Goal: Information Seeking & Learning: Learn about a topic

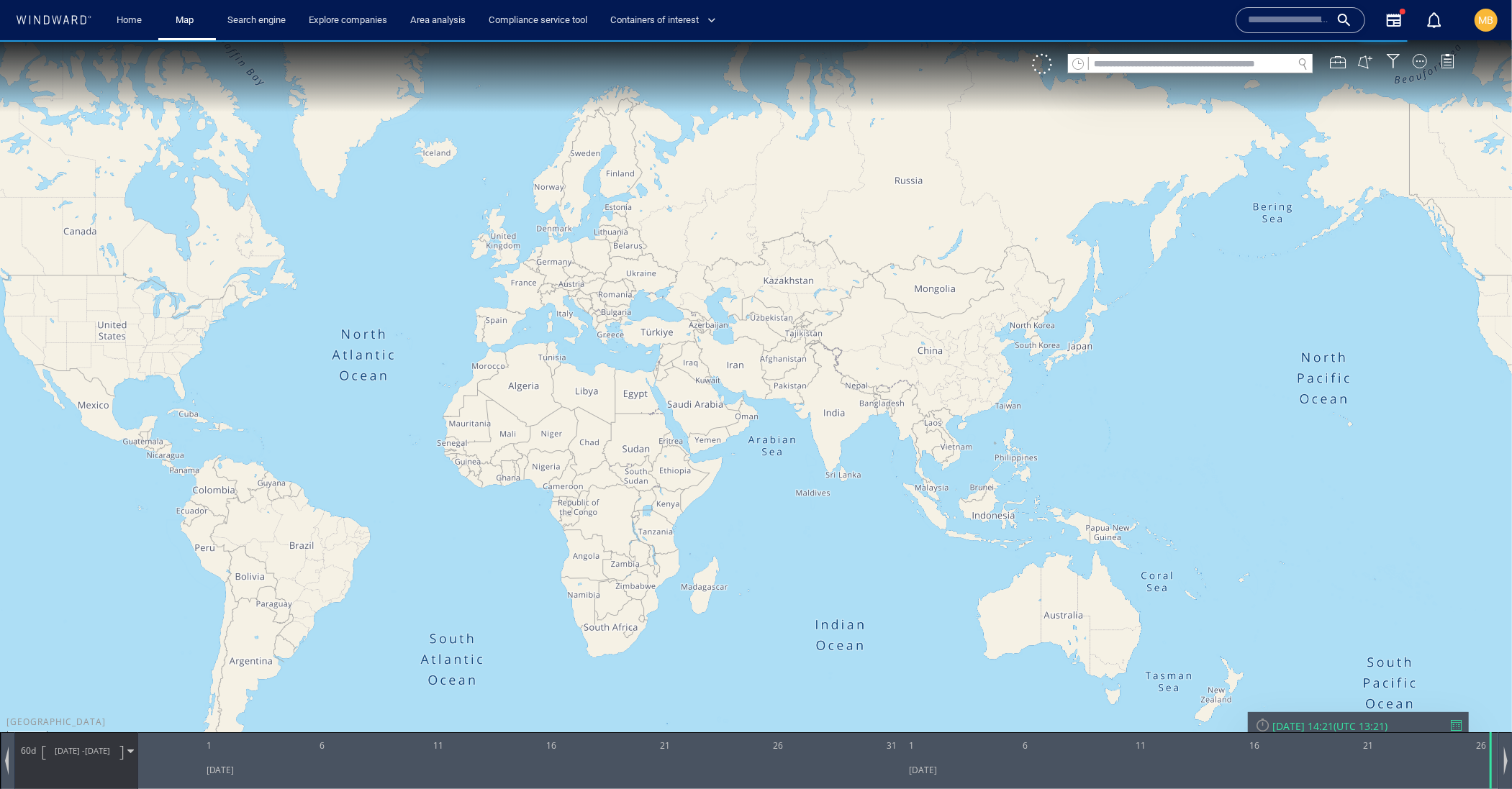
click at [1249, 21] on input "text" at bounding box center [1289, 19] width 82 height 21
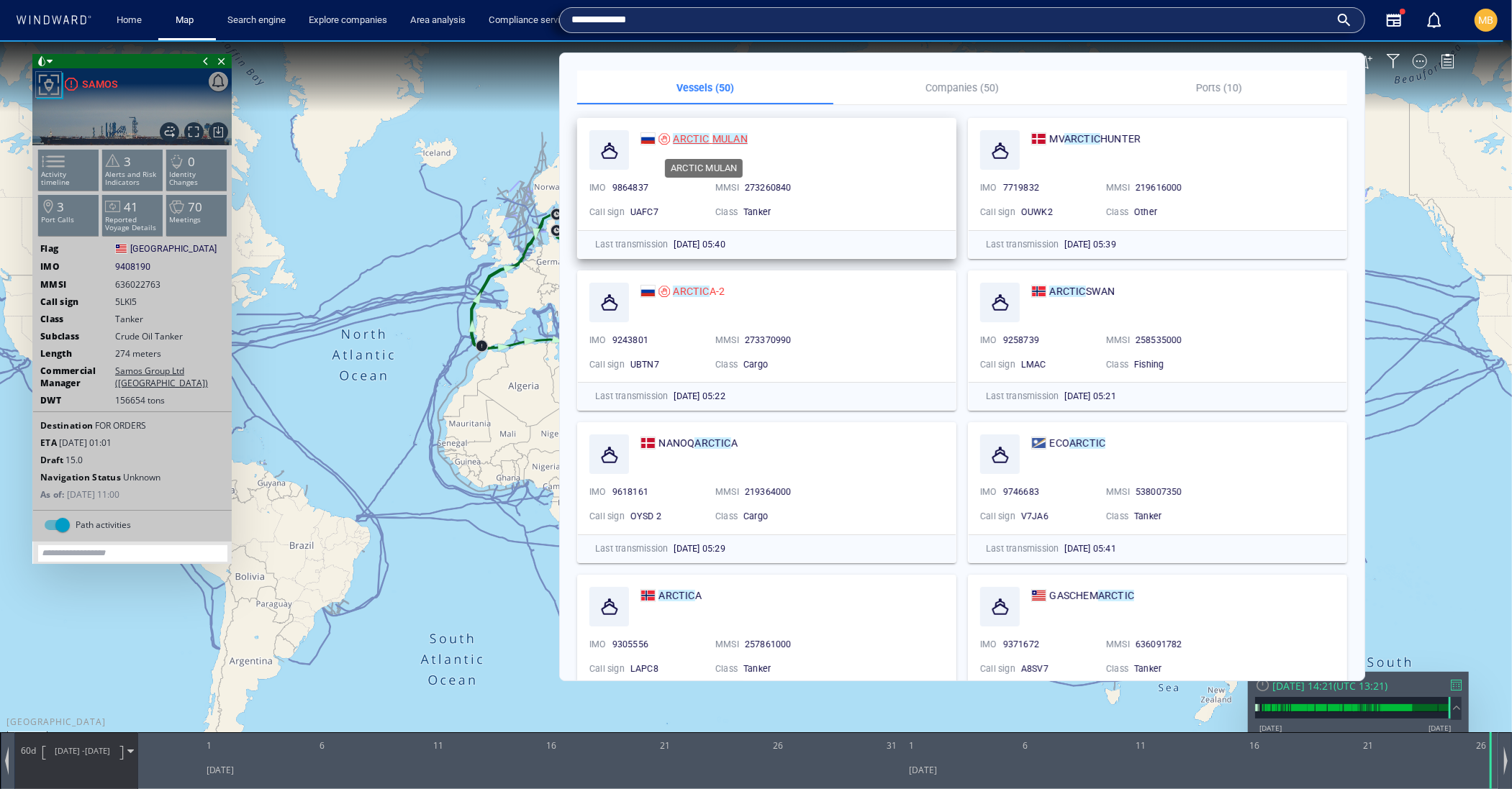
type input "**********"
click at [699, 145] on div "ARCTIC MULAN" at bounding box center [710, 139] width 74 height 18
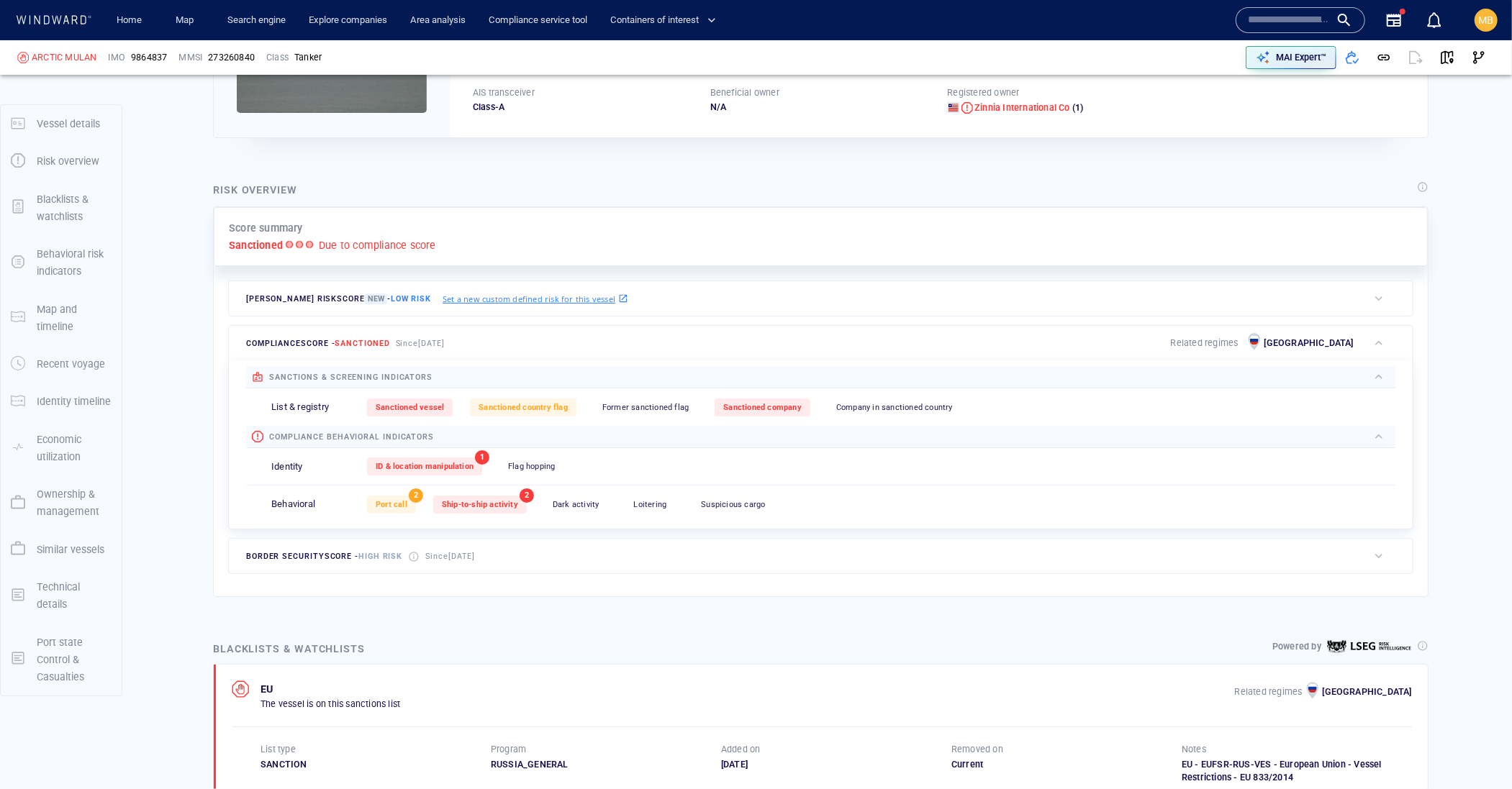
scroll to position [72, 0]
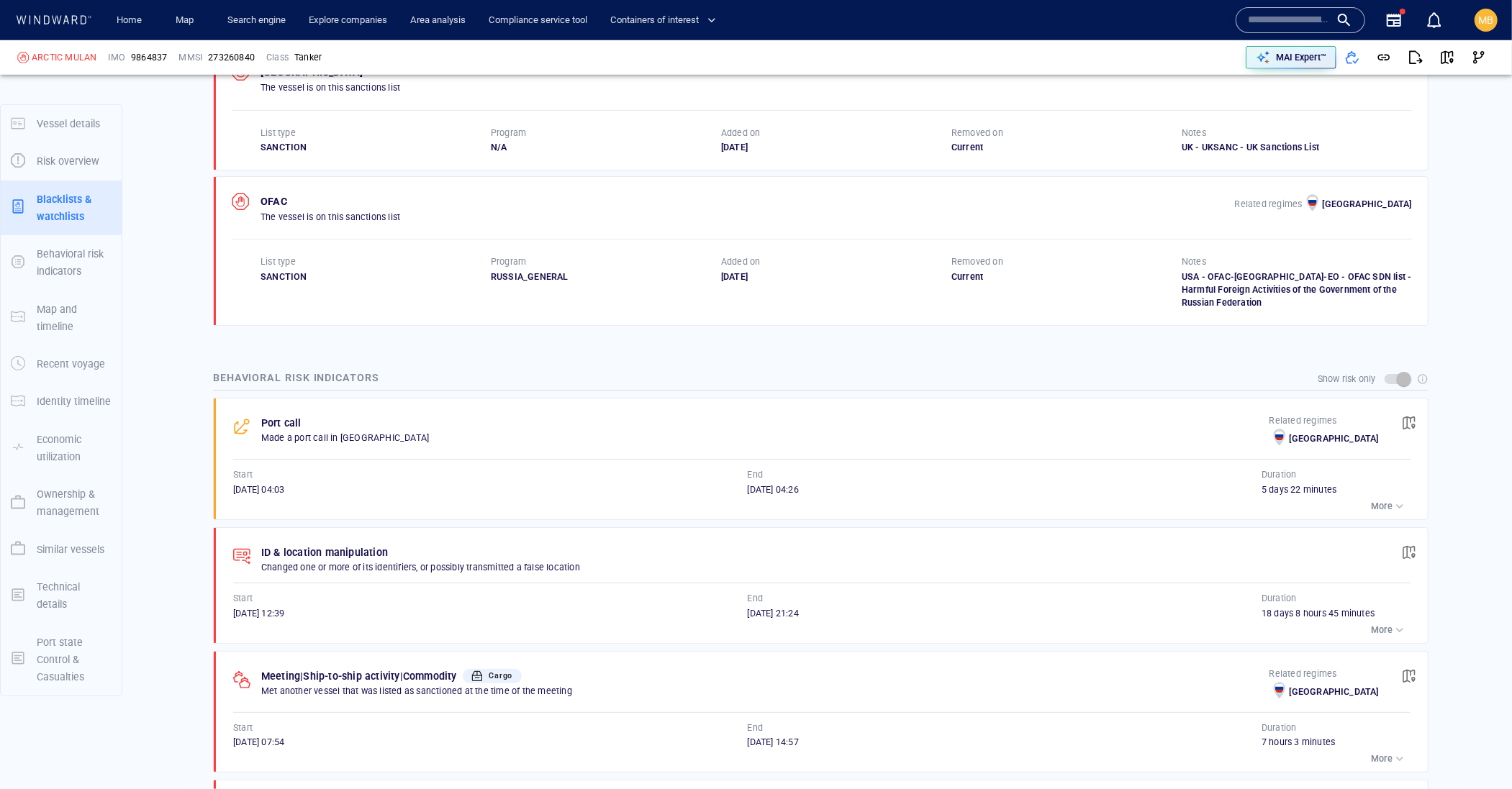
scroll to position [1009, 0]
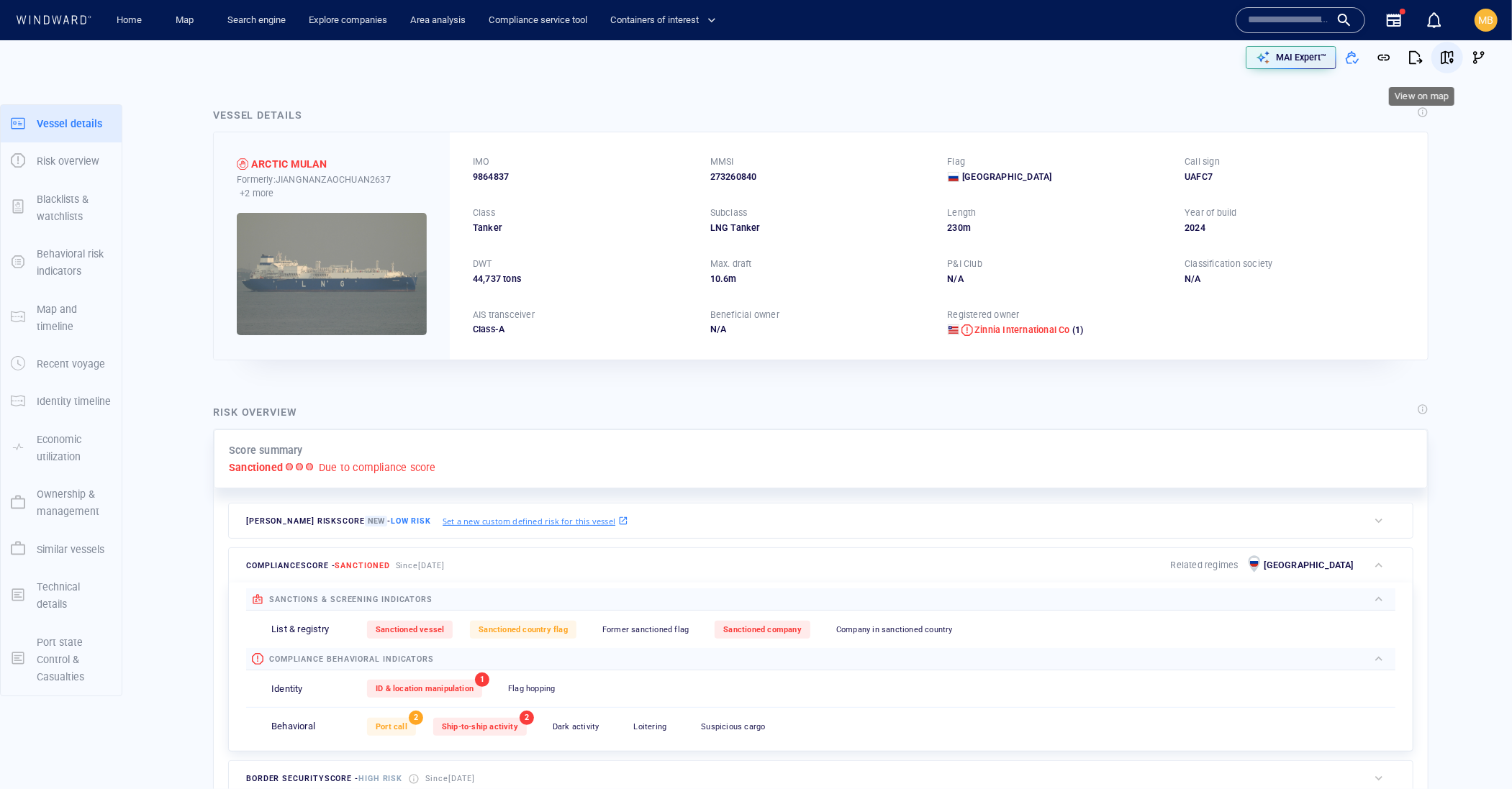
click at [1441, 50] on span "button" at bounding box center [1448, 57] width 15 height 15
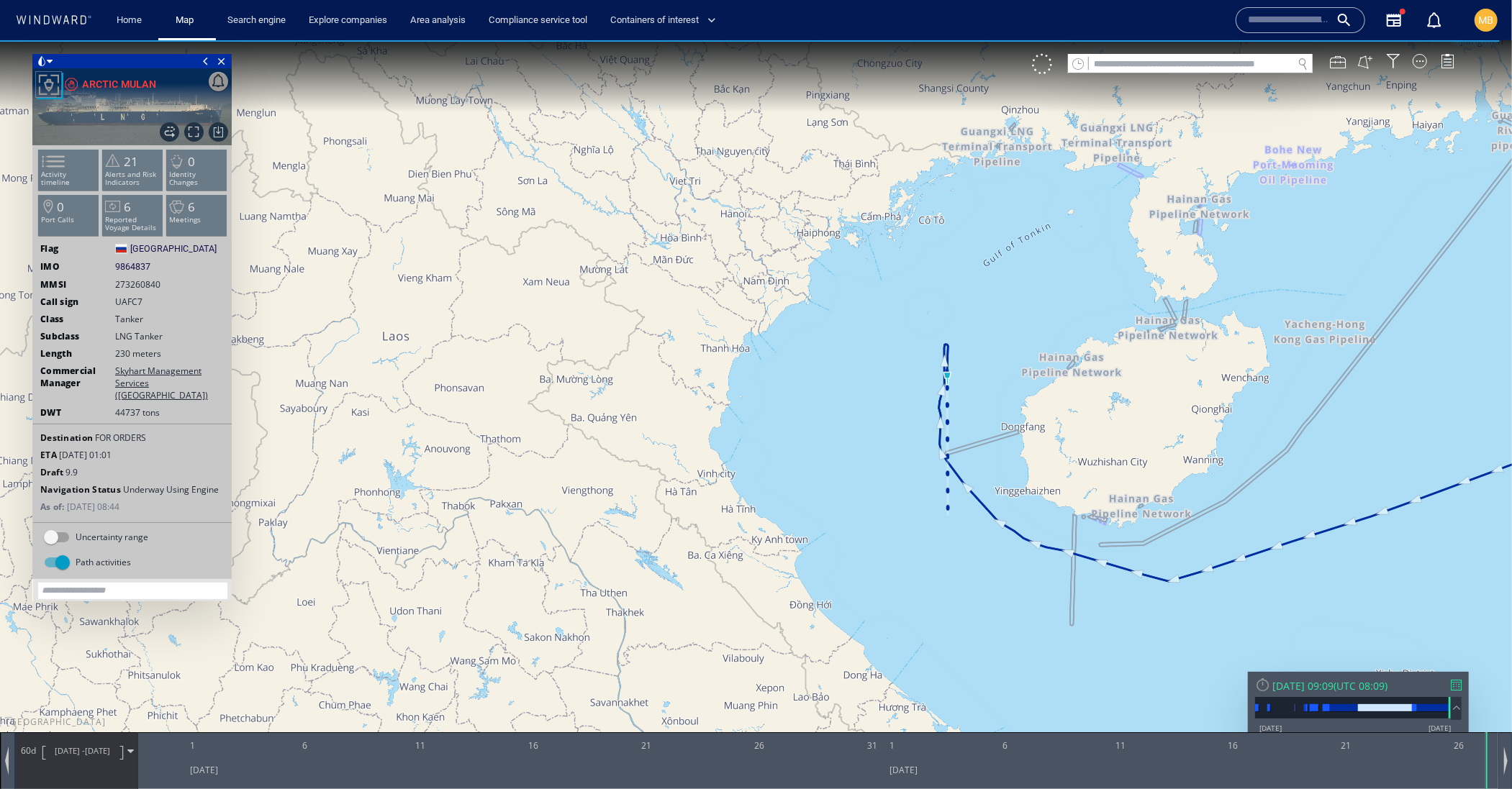
scroll to position [-1, 0]
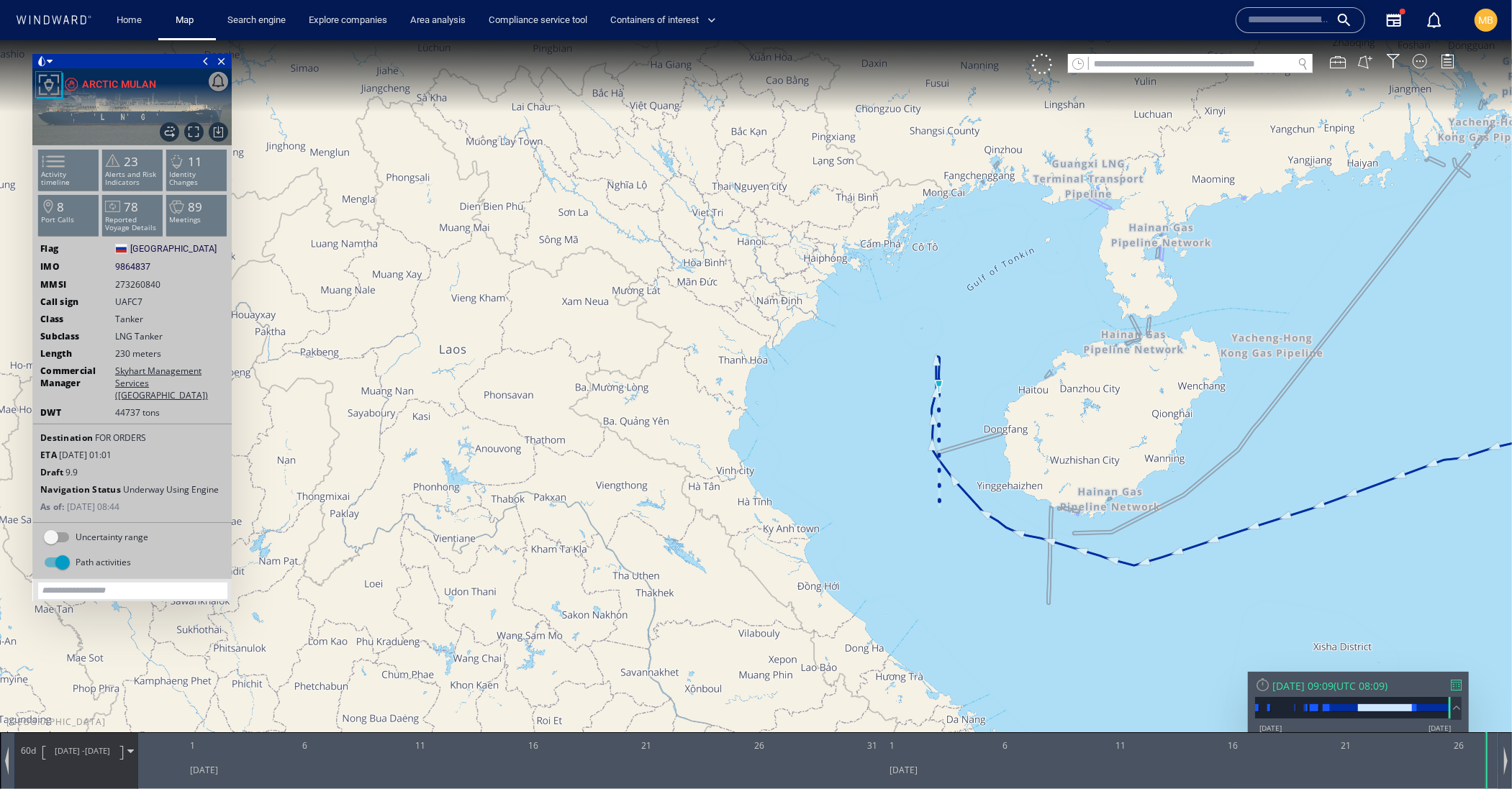
drag, startPoint x: 526, startPoint y: 152, endPoint x: 185, endPoint y: 142, distance: 341.1
click at [185, 40] on div "50km © Mapbox © OpenStreetMap Improve this map 0 0 26 July 2025 1 6 11 16 21 26…" at bounding box center [756, 40] width 1512 height 0
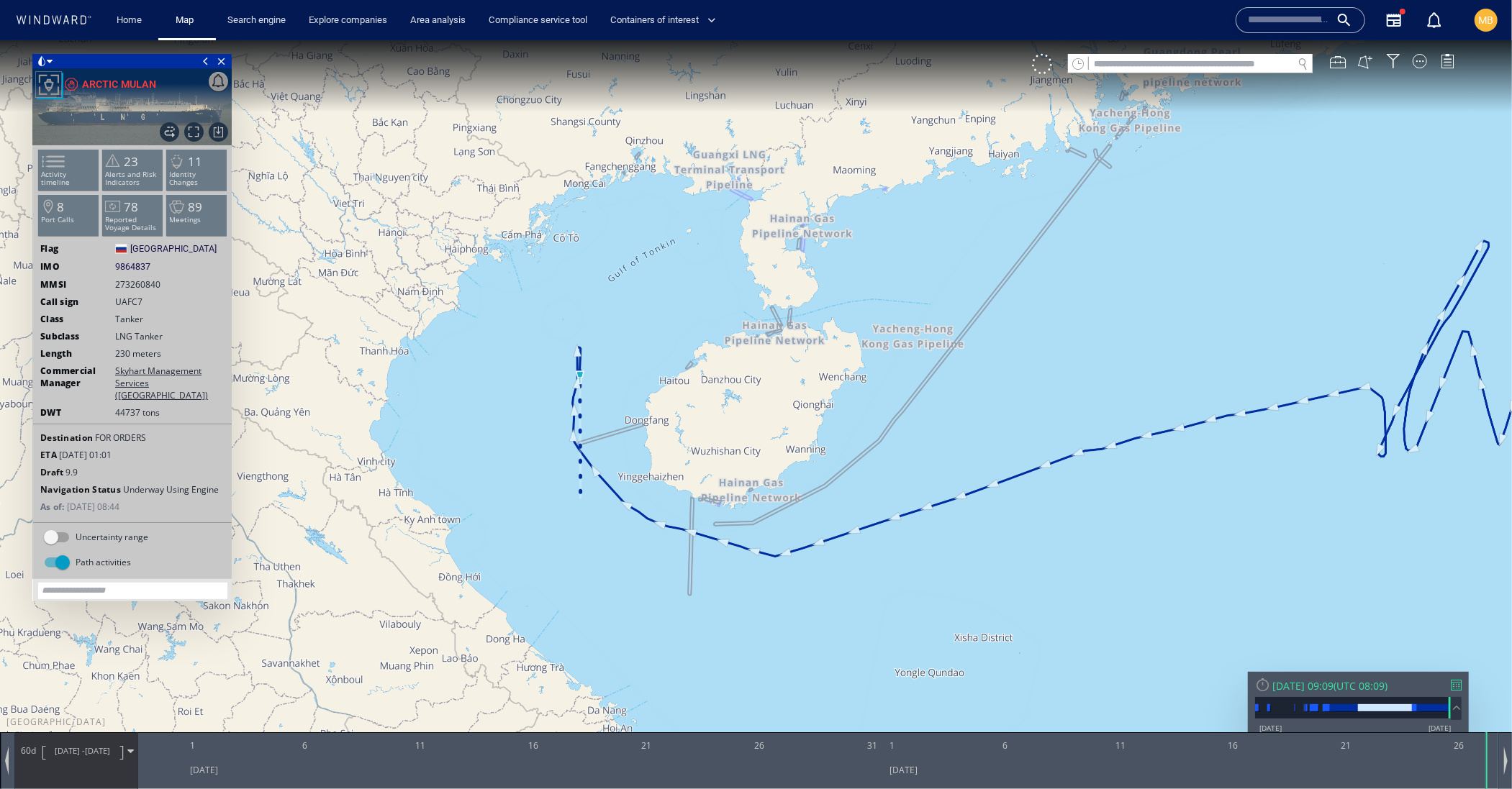
drag, startPoint x: 485, startPoint y: 234, endPoint x: 407, endPoint y: 158, distance: 108.9
click at [407, 158] on canvas "Map" at bounding box center [756, 407] width 1512 height 734
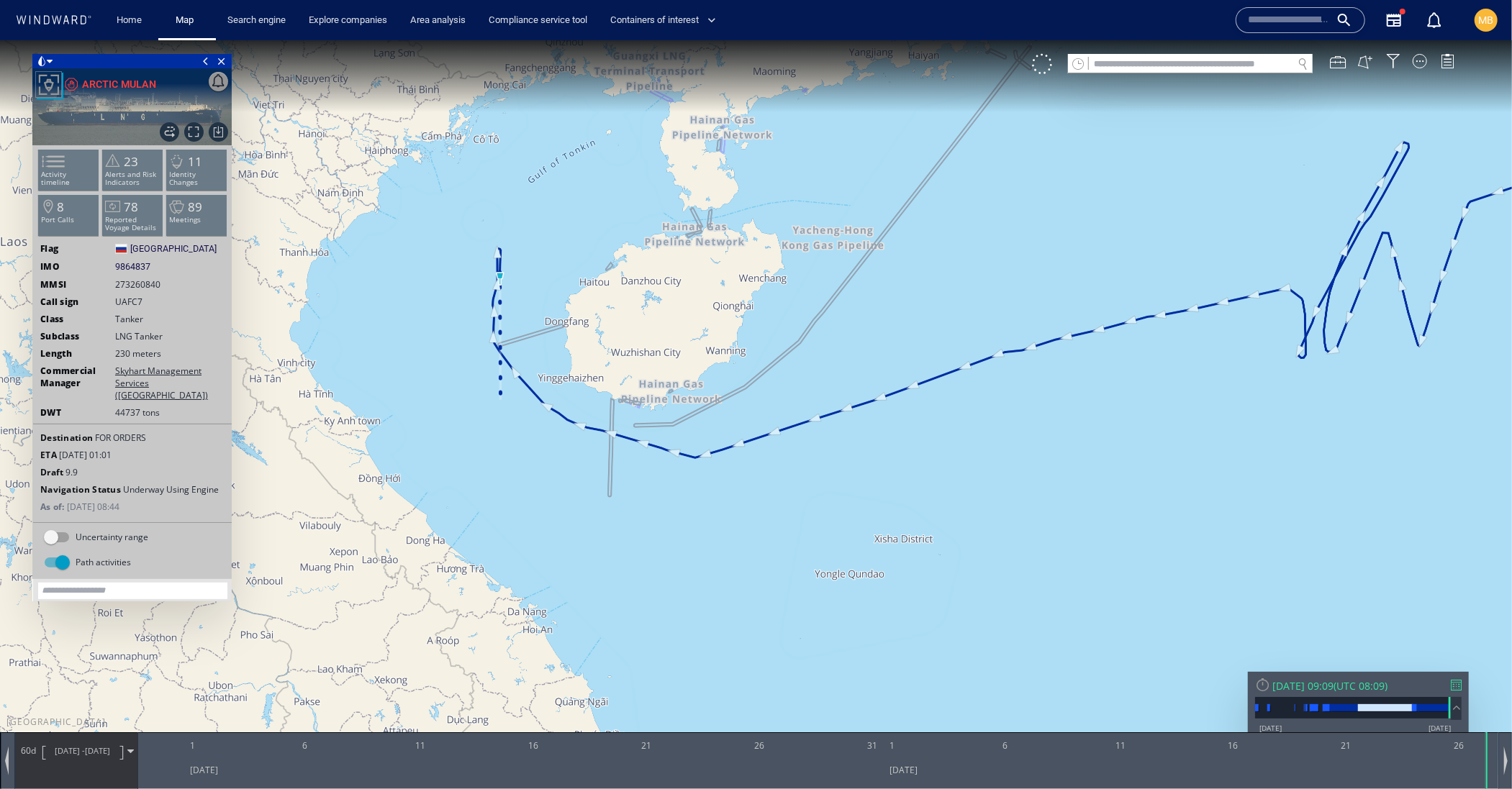
drag, startPoint x: 407, startPoint y: 158, endPoint x: 403, endPoint y: 134, distance: 24.3
click at [403, 134] on canvas "Map" at bounding box center [756, 407] width 1512 height 734
